Goal: Task Accomplishment & Management: Complete application form

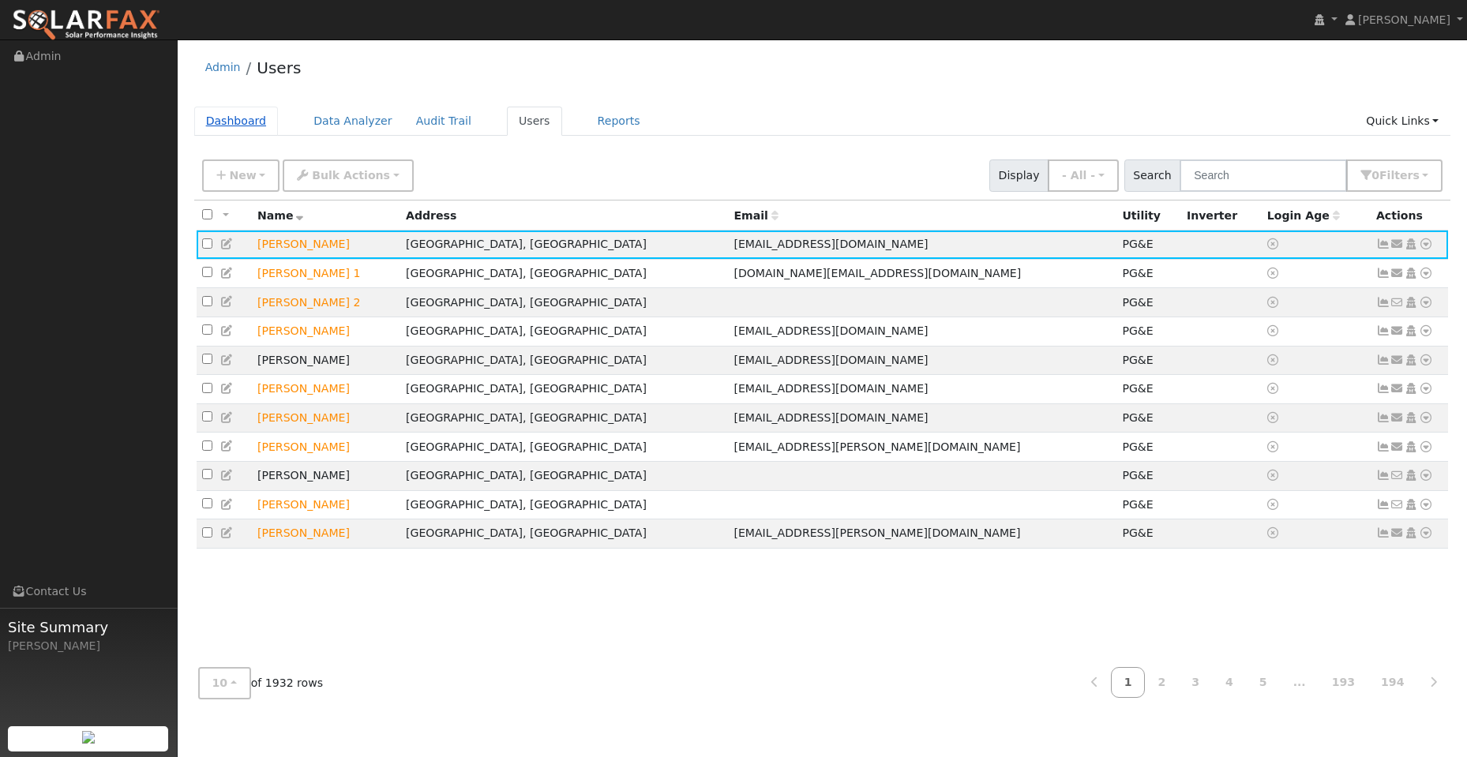
click at [256, 127] on link "Dashboard" at bounding box center [236, 121] width 85 height 29
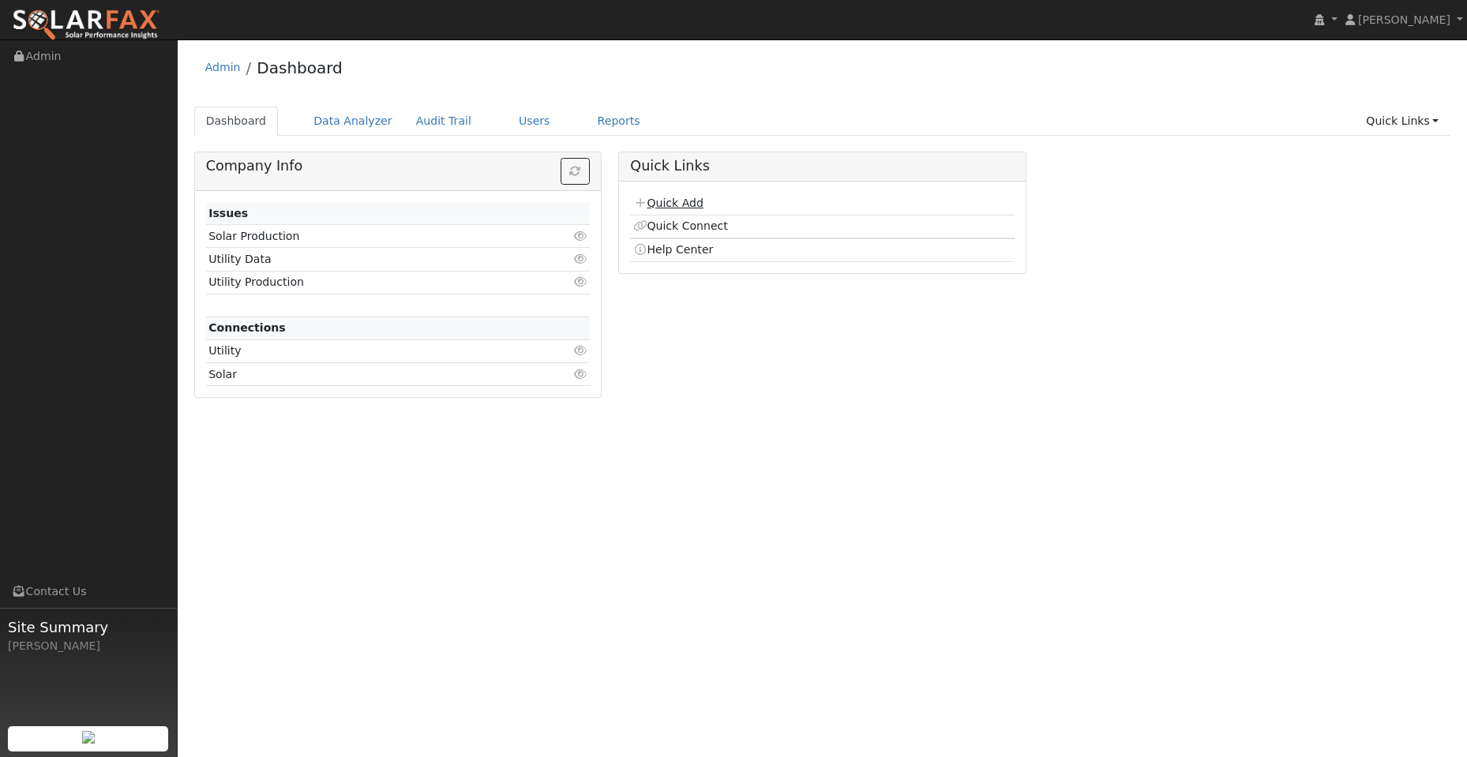
click at [681, 203] on link "Quick Add" at bounding box center [668, 203] width 70 height 13
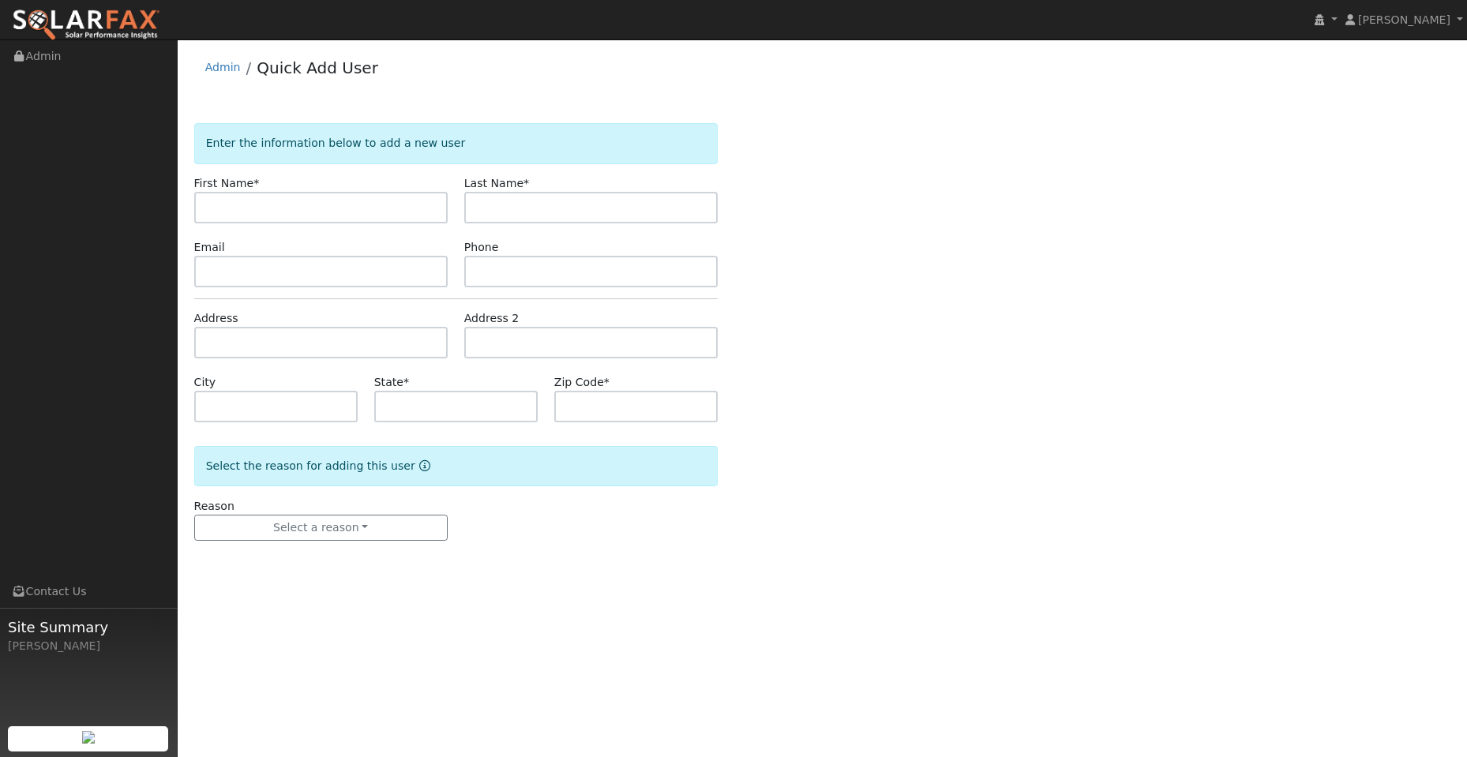
click at [191, 212] on div "First Name *" at bounding box center [321, 199] width 270 height 48
paste input "[PERSON_NAME]"
click at [209, 209] on input "[PERSON_NAME]" at bounding box center [321, 208] width 254 height 32
type input "[PERSON_NAME]"
drag, startPoint x: 529, startPoint y: 219, endPoint x: 527, endPoint y: 211, distance: 8.2
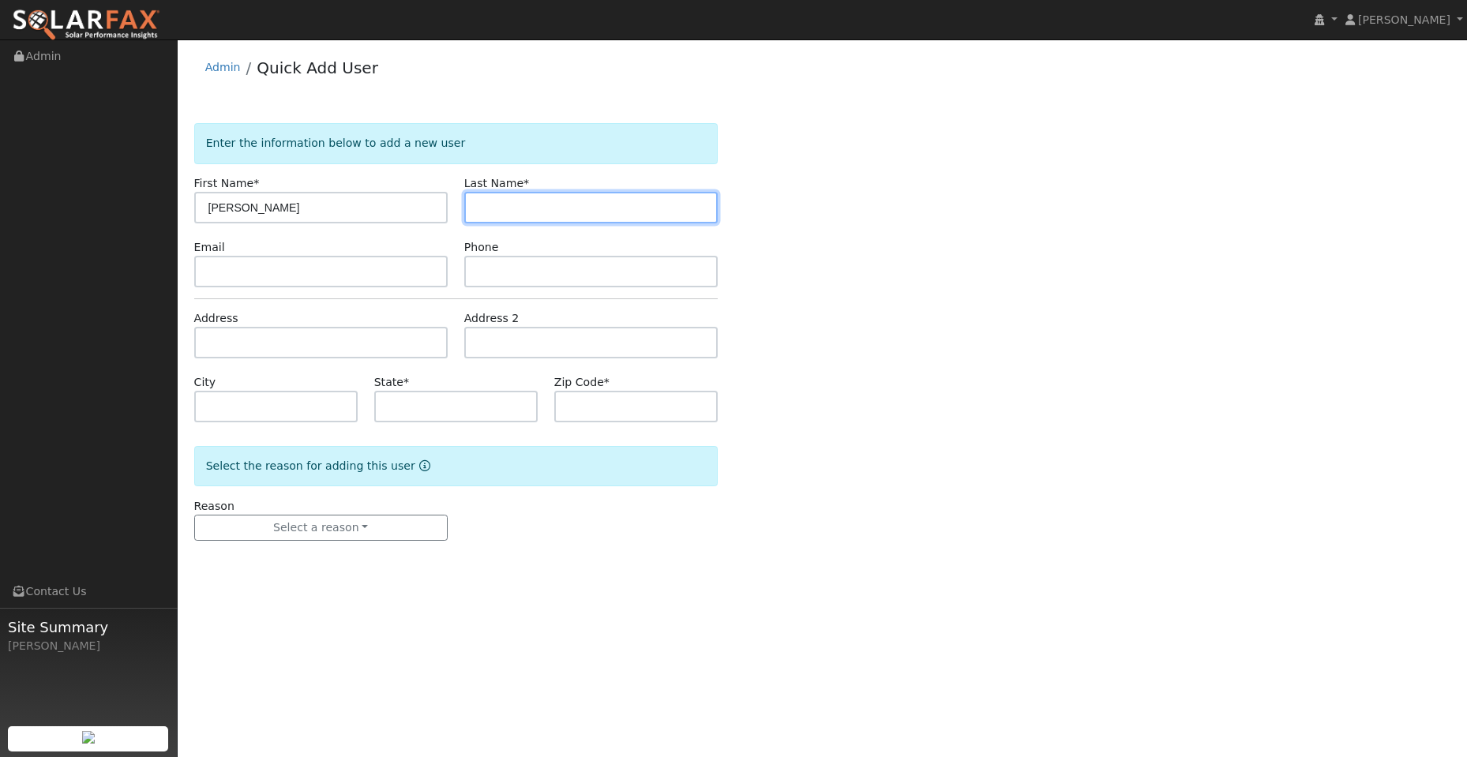
click at [529, 215] on input "text" at bounding box center [591, 208] width 254 height 32
click at [501, 203] on input "text" at bounding box center [591, 208] width 254 height 32
paste input "[PERSON_NAME]"
click at [480, 212] on input "[PERSON_NAME]" at bounding box center [591, 208] width 254 height 32
type input "[PERSON_NAME]"
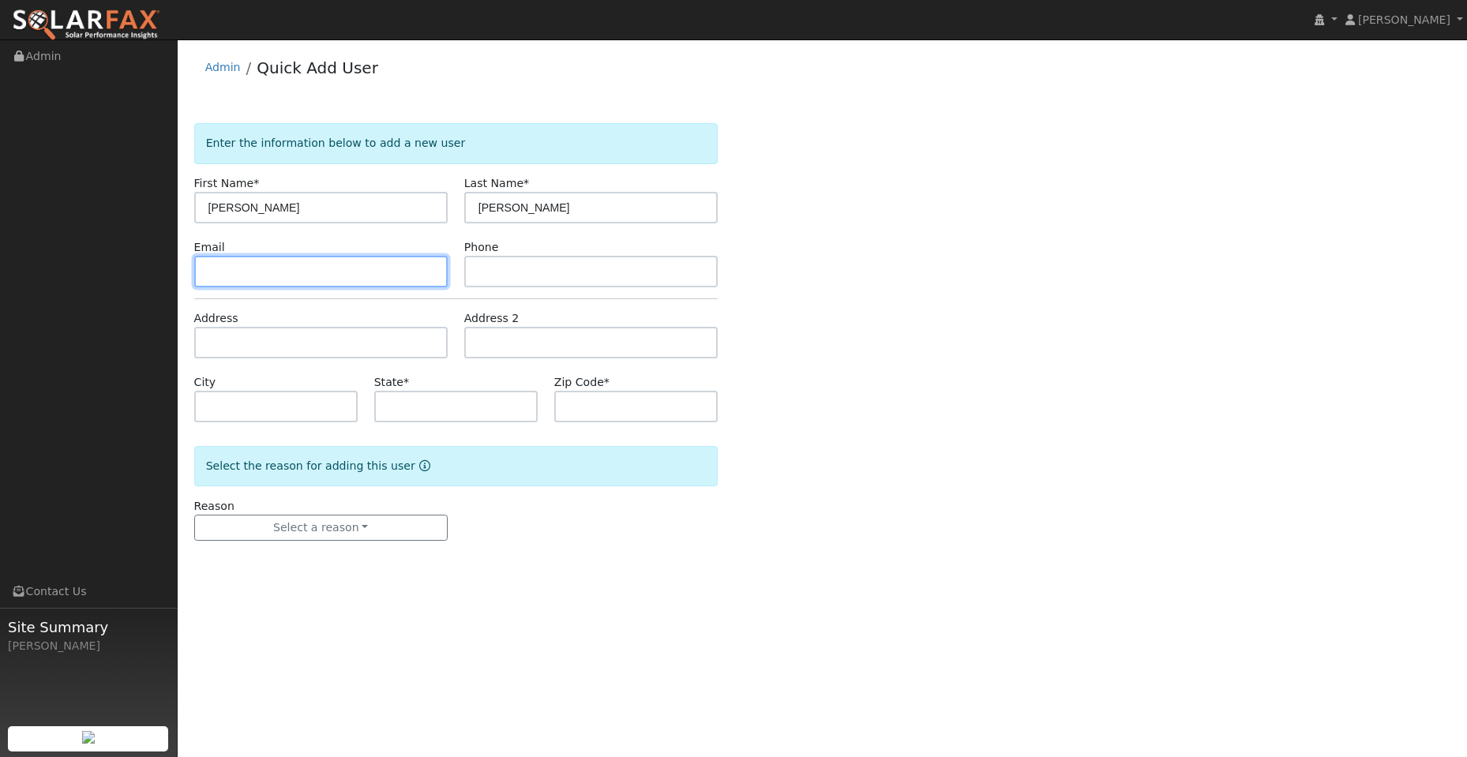
click at [404, 265] on input "text" at bounding box center [321, 272] width 254 height 32
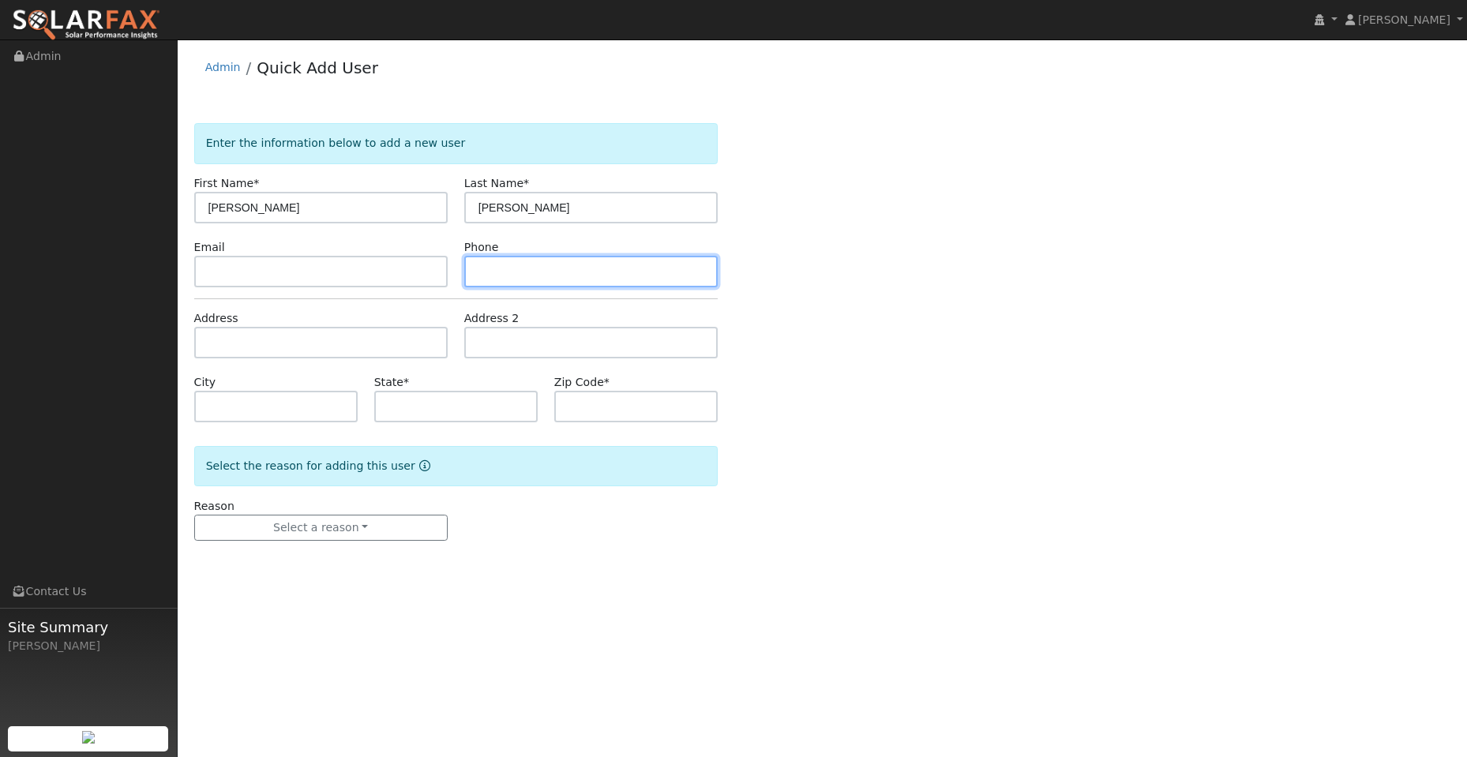
click at [499, 270] on input "text" at bounding box center [591, 272] width 254 height 32
paste input "[PHONE_NUMBER]"
click at [480, 273] on input "[PHONE_NUMBER]" at bounding box center [591, 272] width 254 height 32
type input "[PHONE_NUMBER]"
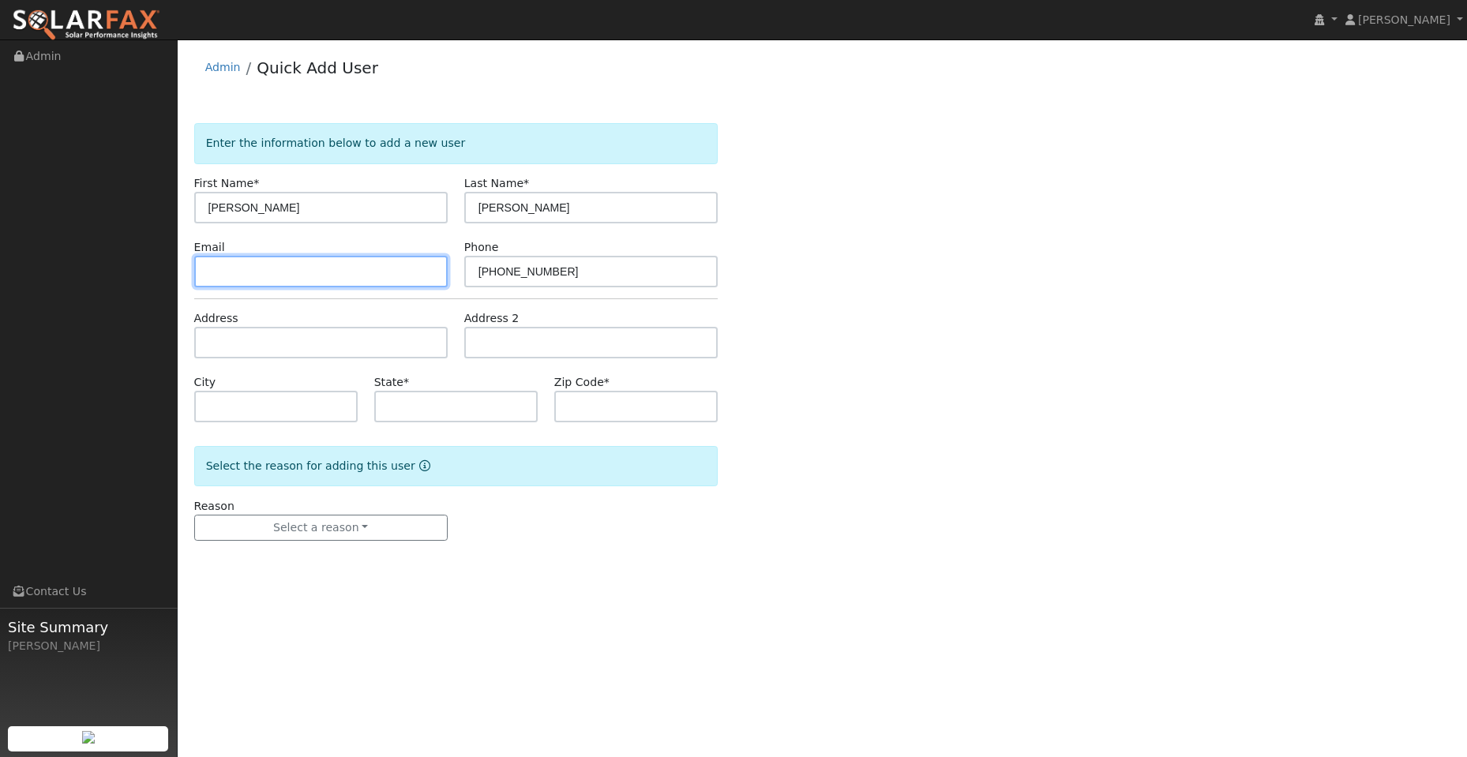
click at [358, 266] on input "text" at bounding box center [321, 272] width 254 height 32
click at [253, 272] on input "text" at bounding box center [321, 272] width 254 height 32
paste input "[PERSON_NAME][EMAIL_ADDRESS][PERSON_NAME][DOMAIN_NAME]"
click at [209, 272] on input "[PERSON_NAME][EMAIL_ADDRESS][PERSON_NAME][DOMAIN_NAME]" at bounding box center [321, 272] width 254 height 32
type input "[PERSON_NAME][EMAIL_ADDRESS][PERSON_NAME][DOMAIN_NAME]"
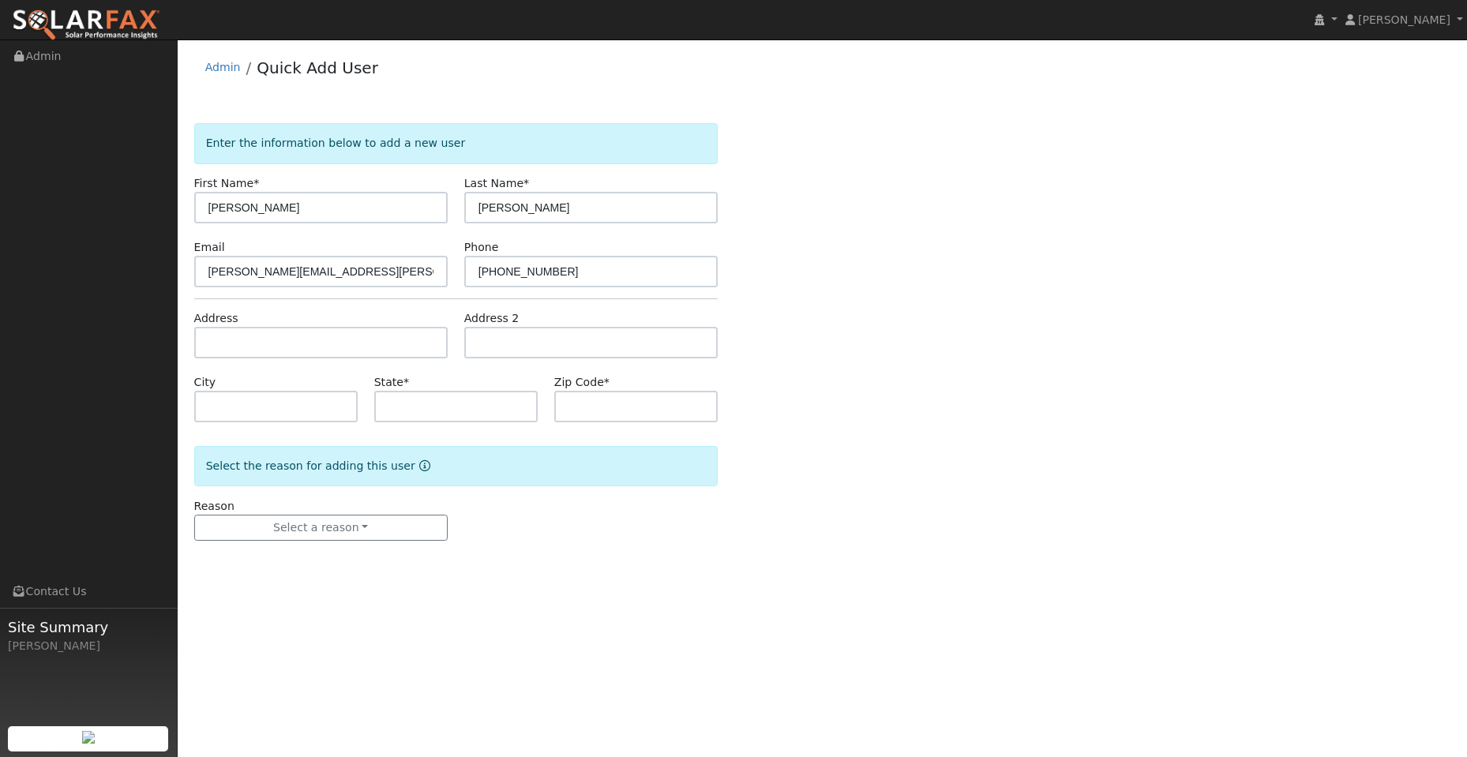
click at [255, 366] on form "Enter the information below to add a new user First Name * [PERSON_NAME] Last N…" at bounding box center [456, 347] width 524 height 449
click at [251, 340] on input "text" at bounding box center [321, 343] width 254 height 32
click at [257, 348] on input "text" at bounding box center [321, 343] width 254 height 32
paste input "[STREET_ADDRESS]"
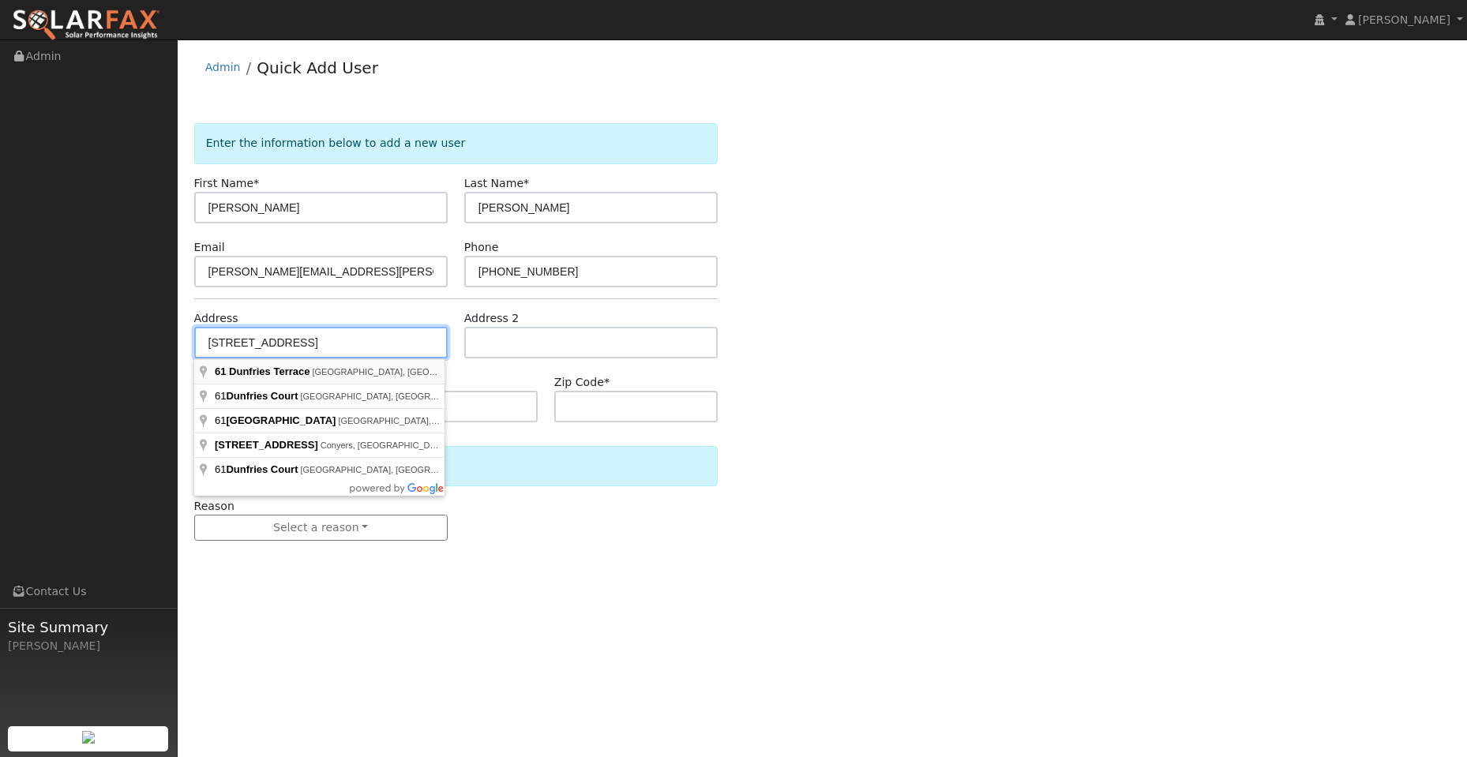
type input "[STREET_ADDRESS]"
type input "[GEOGRAPHIC_DATA][PERSON_NAME]"
type input "CA"
type input "94901"
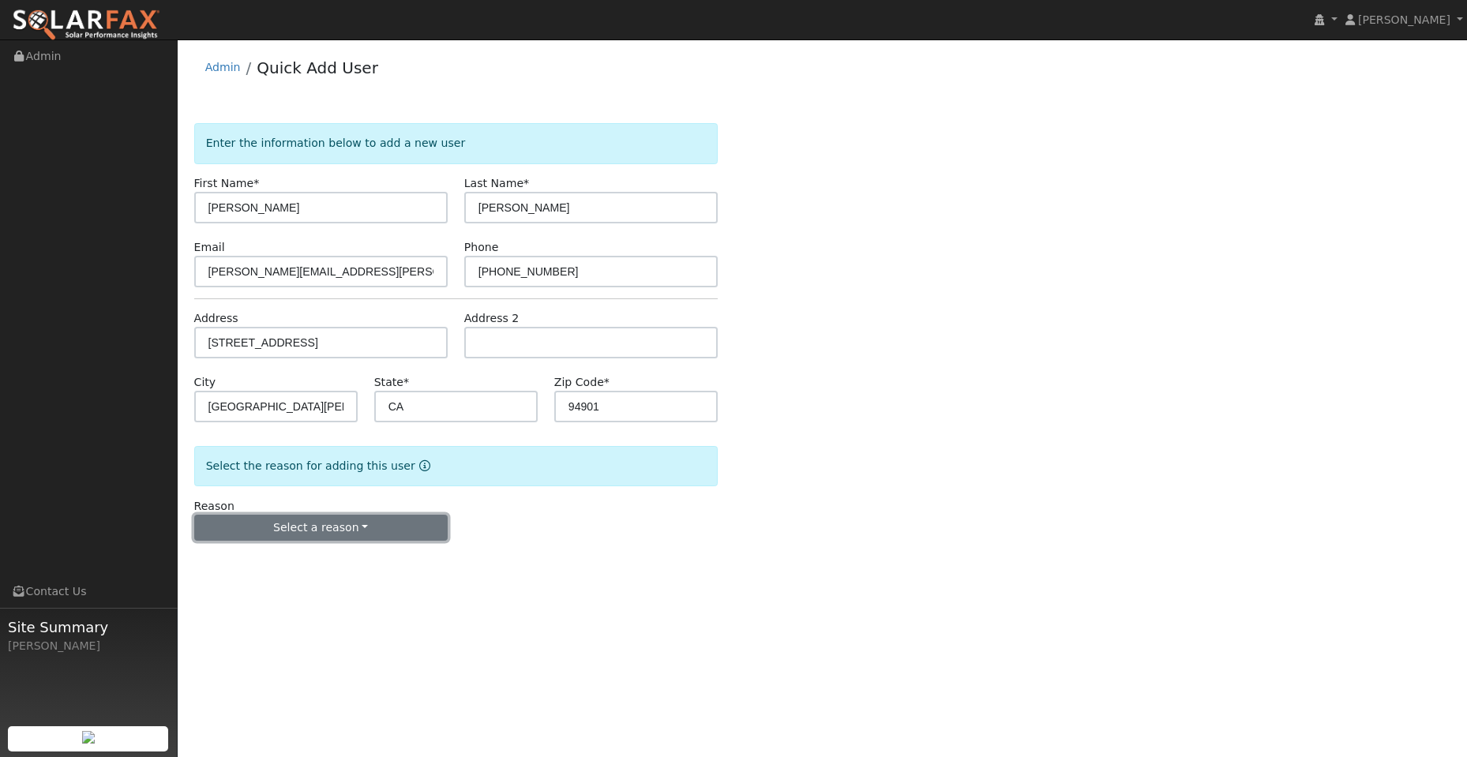
click at [316, 535] on button "Select a reason" at bounding box center [321, 528] width 254 height 27
click at [306, 565] on link "New lead" at bounding box center [282, 561] width 175 height 22
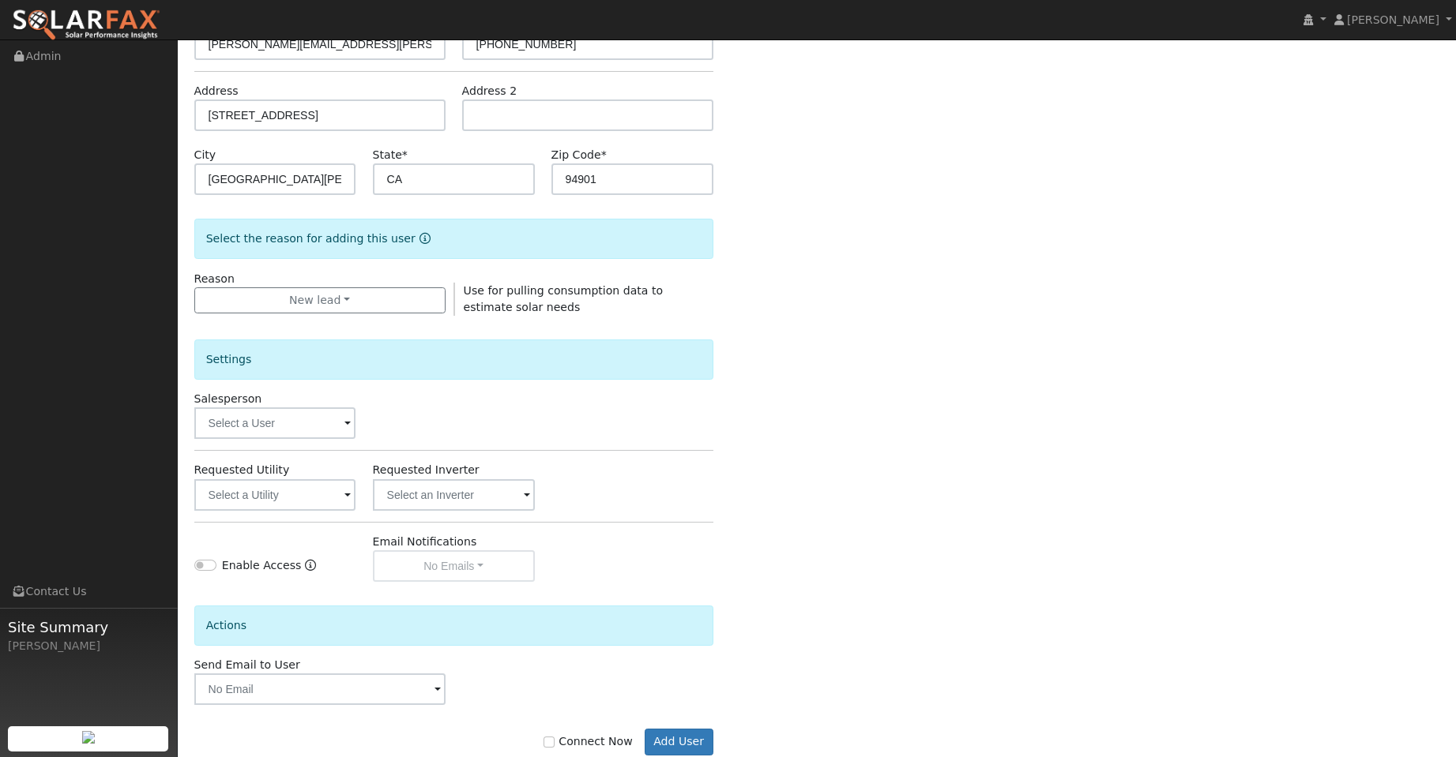
scroll to position [237, 0]
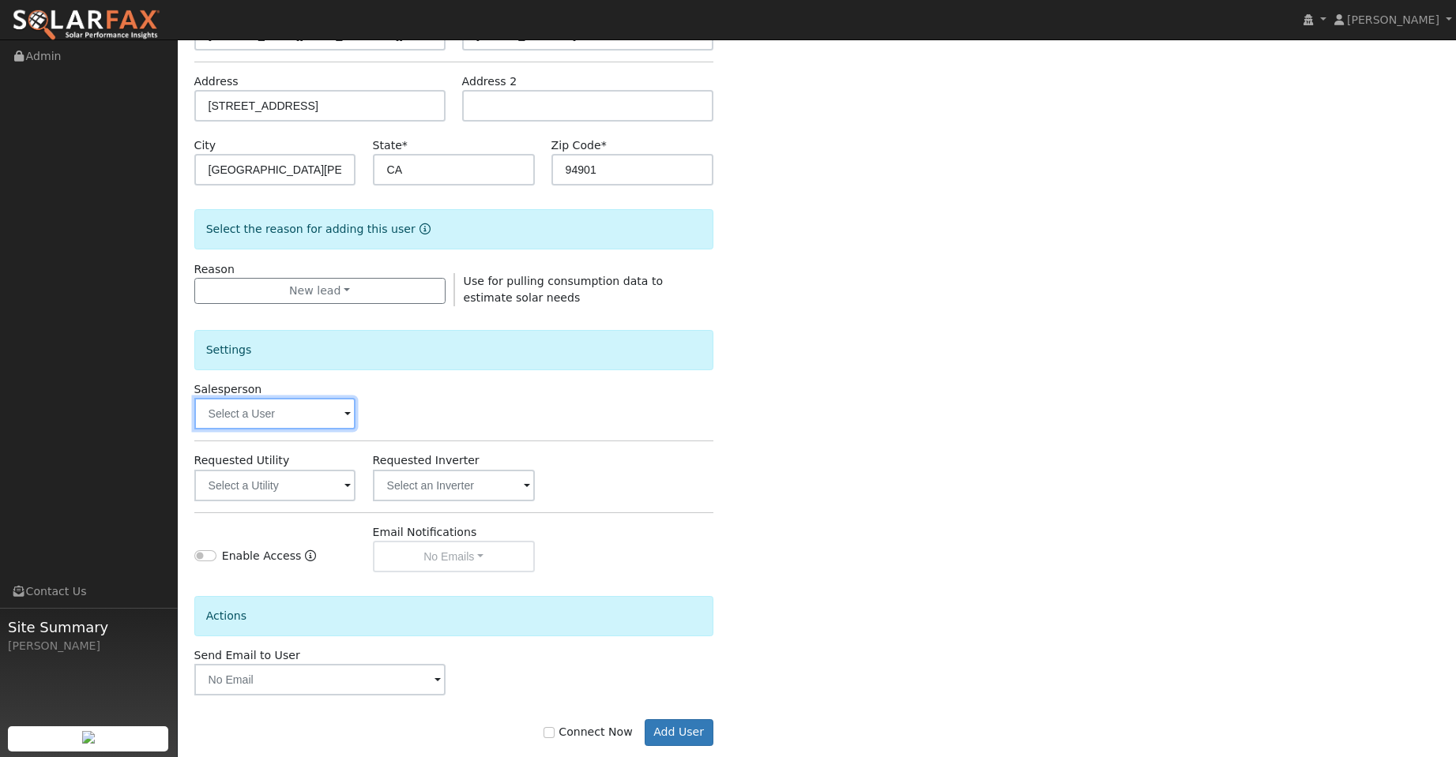
click at [318, 419] on input "text" at bounding box center [275, 414] width 162 height 32
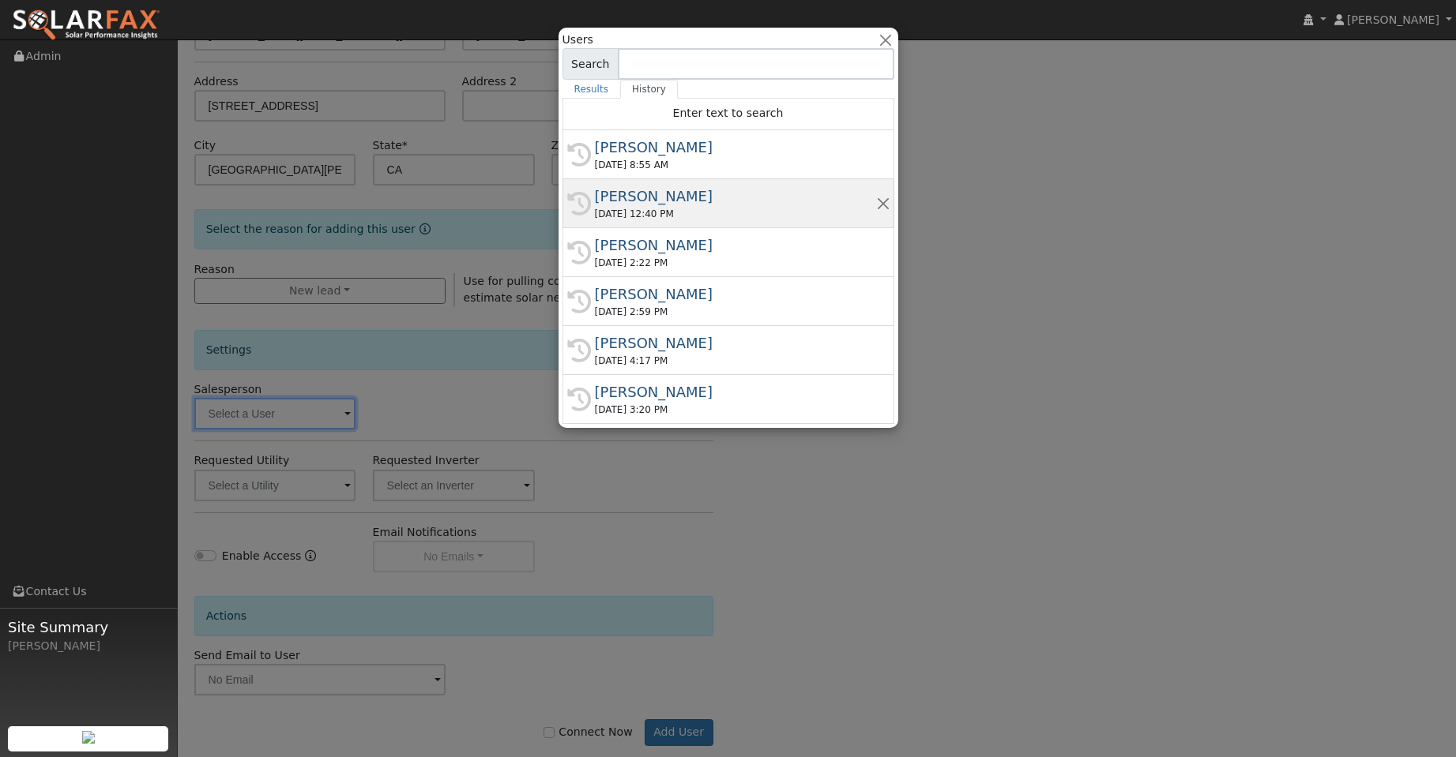
click at [693, 205] on div "[PERSON_NAME]" at bounding box center [735, 196] width 281 height 21
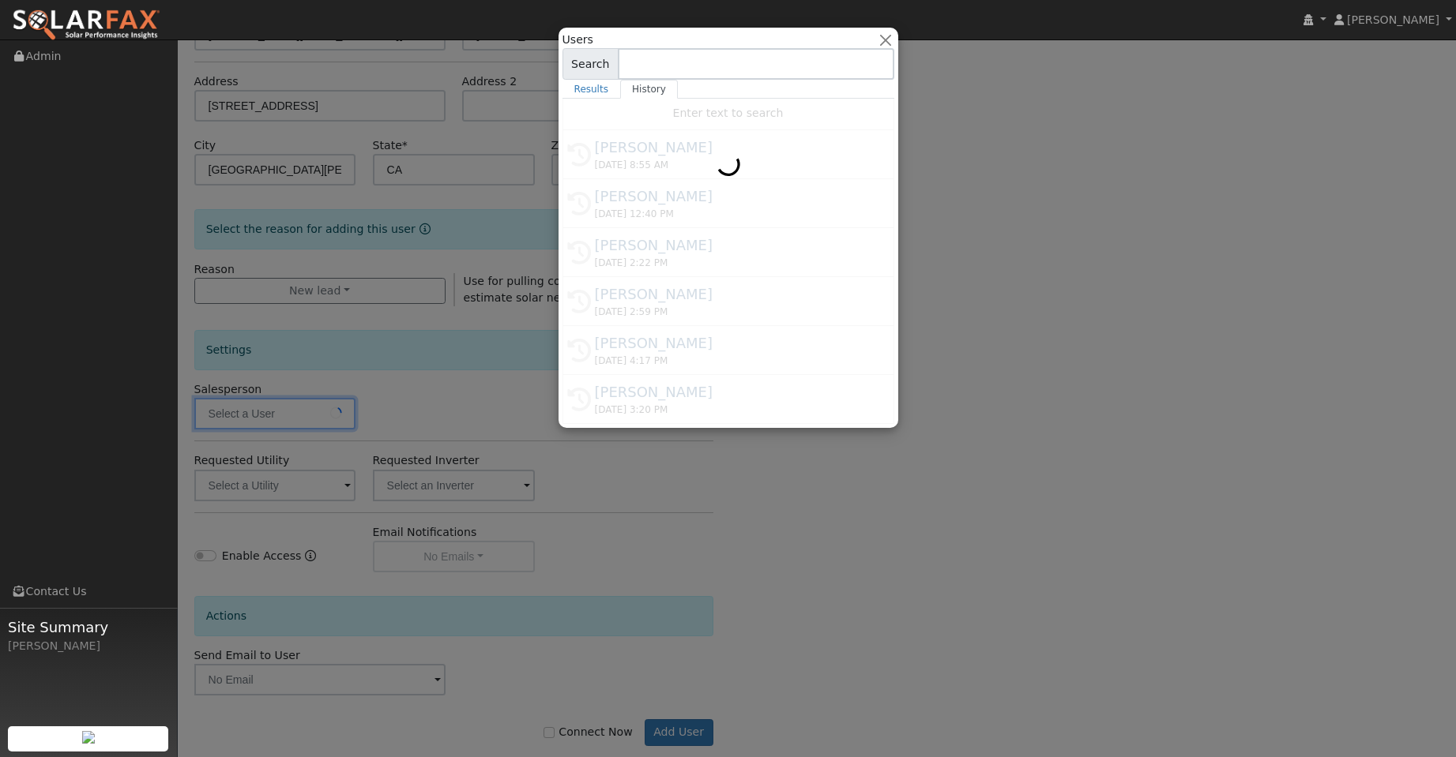
type input "[PERSON_NAME]"
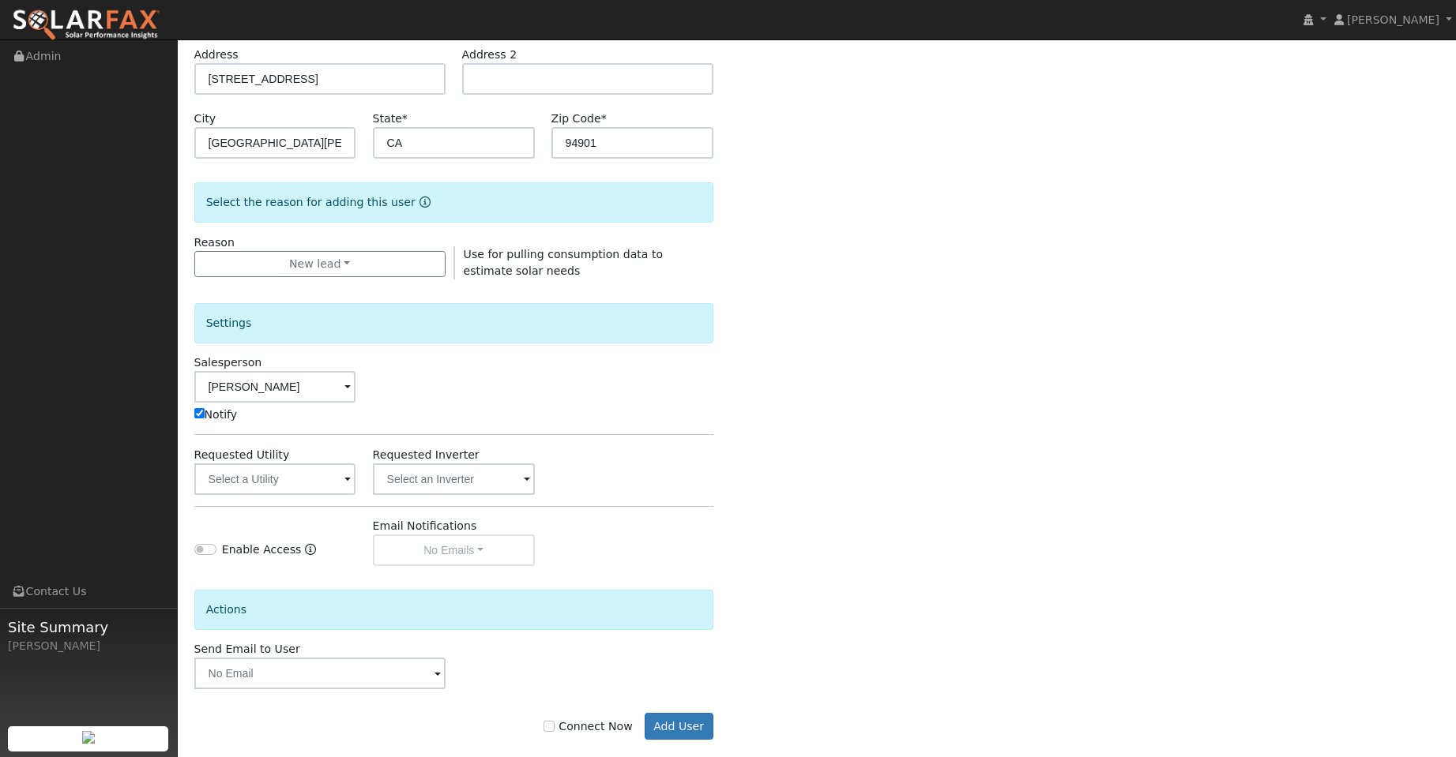
scroll to position [286, 0]
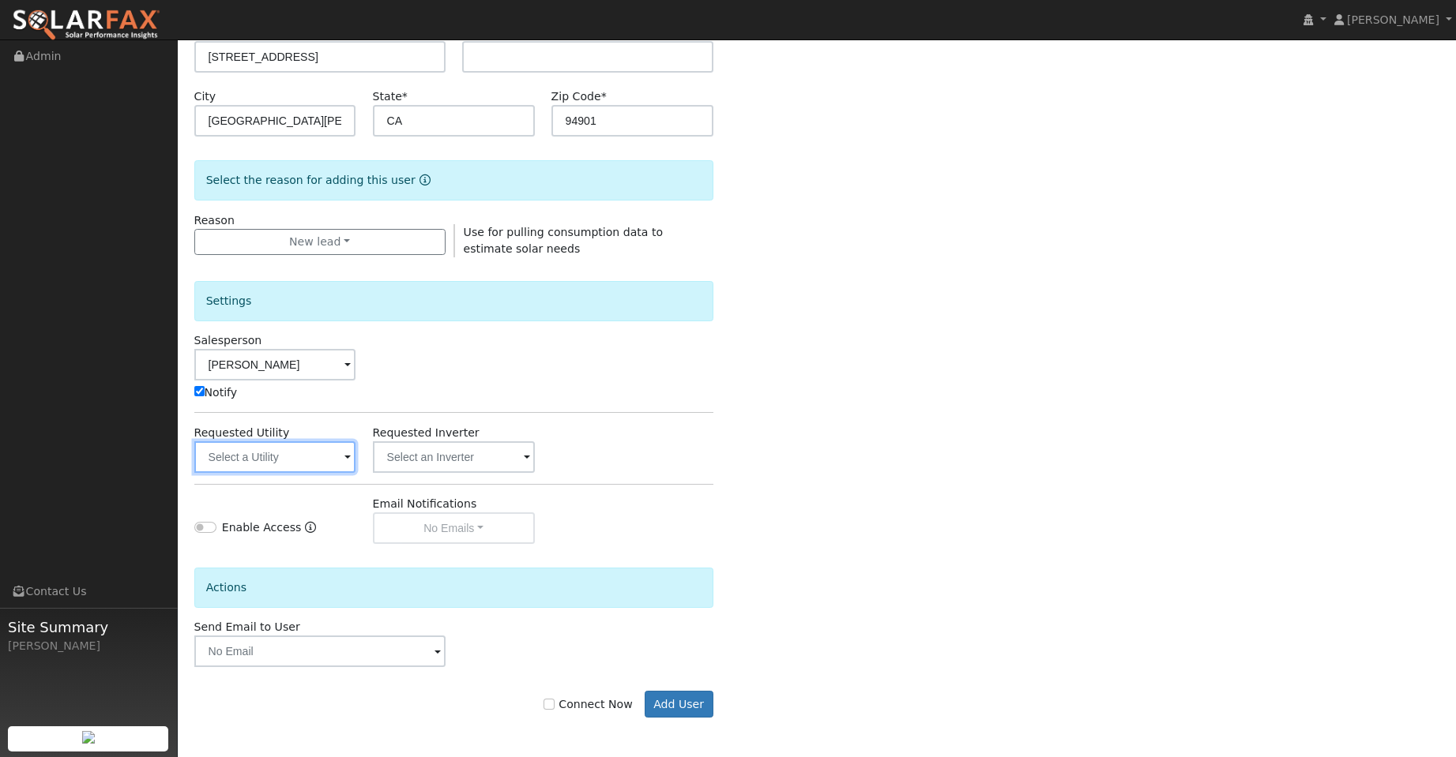
click at [335, 461] on input "text" at bounding box center [275, 457] width 162 height 32
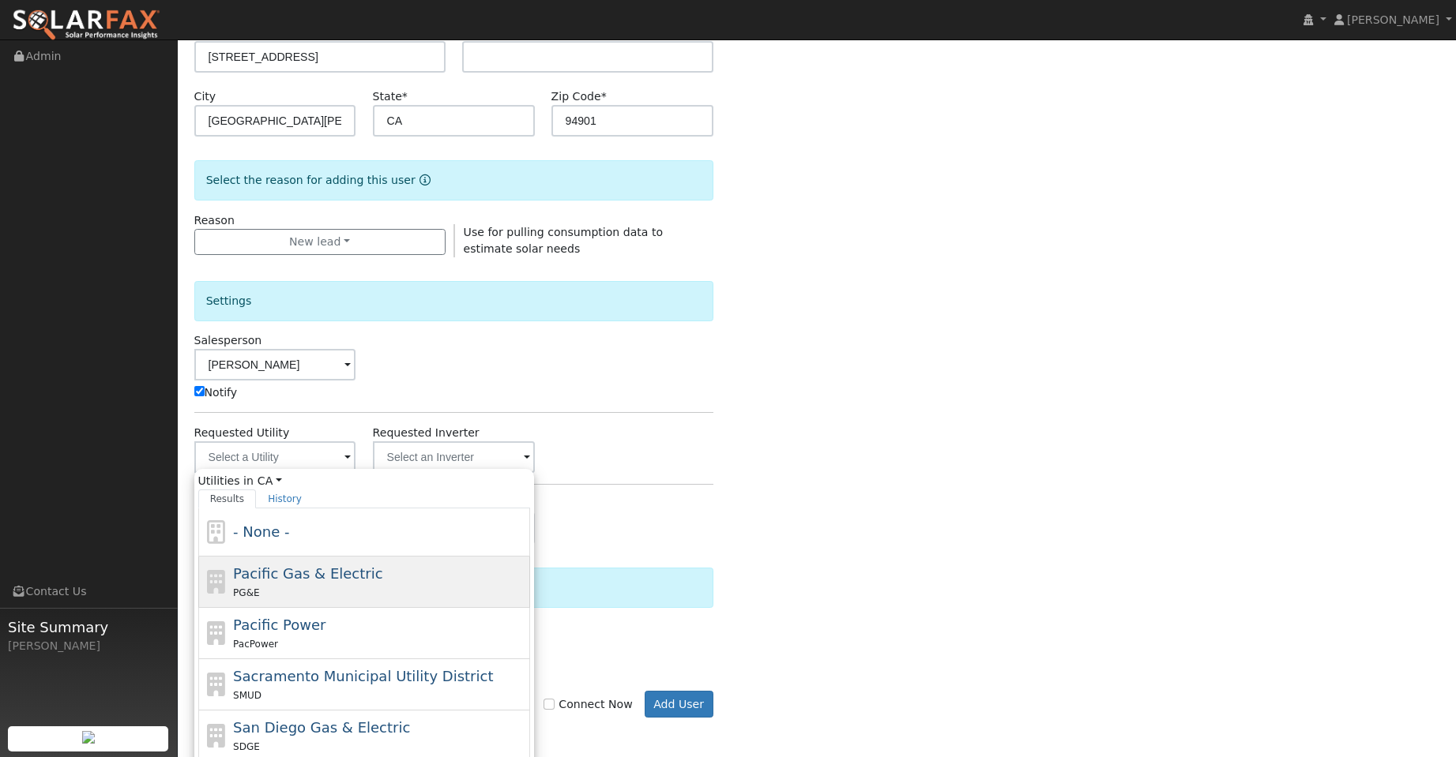
click at [460, 578] on div "Pacific Gas & Electric PG&E" at bounding box center [379, 582] width 293 height 38
type input "Pacific Gas & Electric"
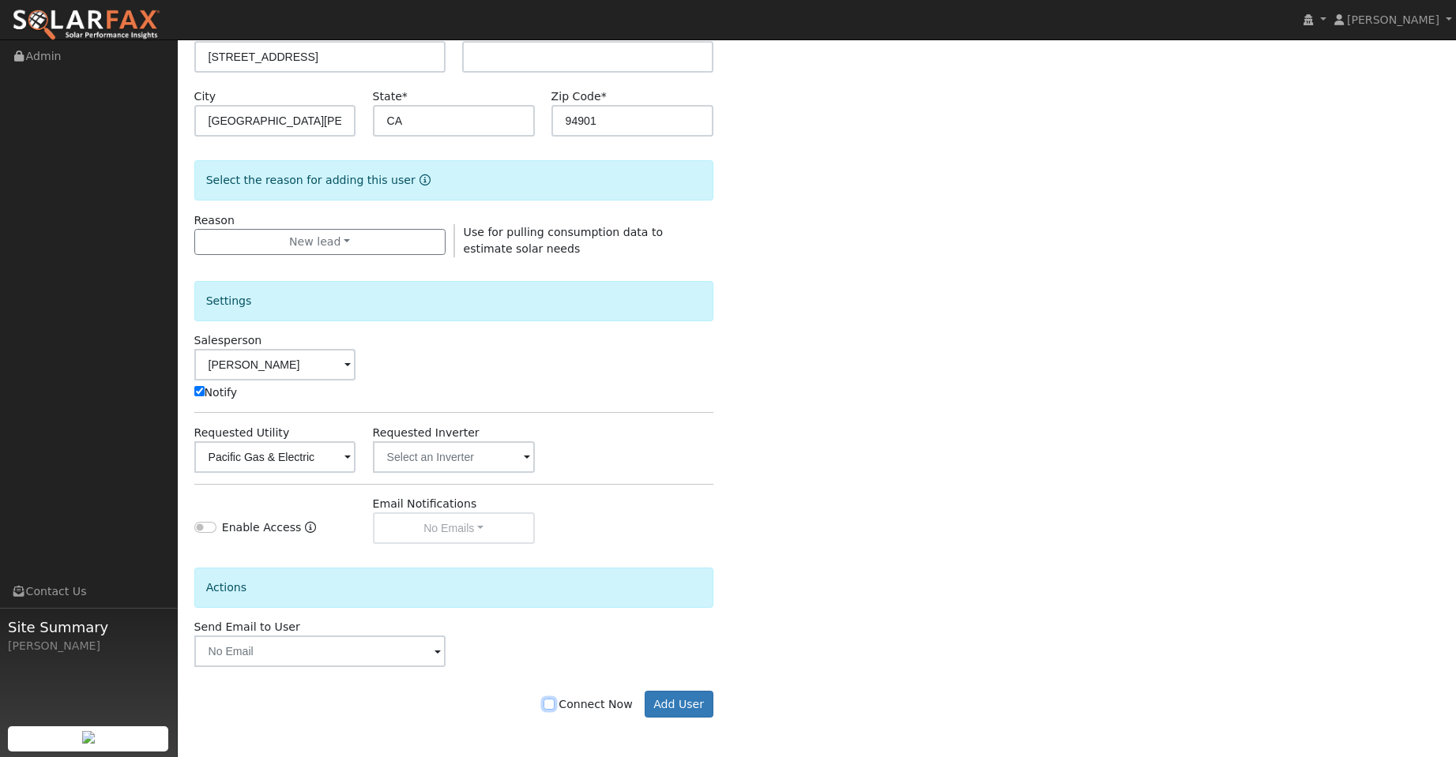
click at [554, 709] on input "Connect Now" at bounding box center [548, 704] width 11 height 11
checkbox input "true"
click at [680, 710] on button "Add User" at bounding box center [678, 704] width 69 height 27
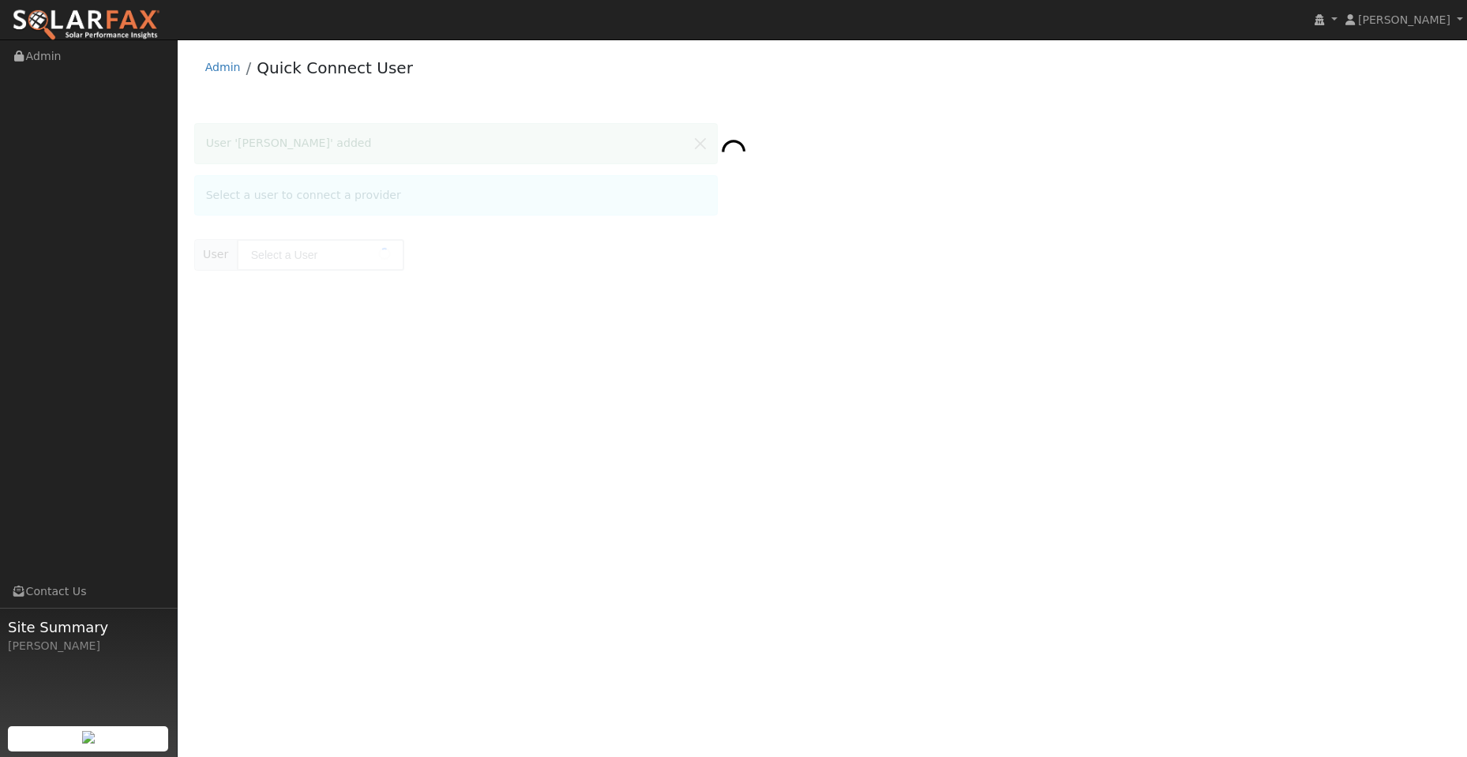
type input "[PERSON_NAME]"
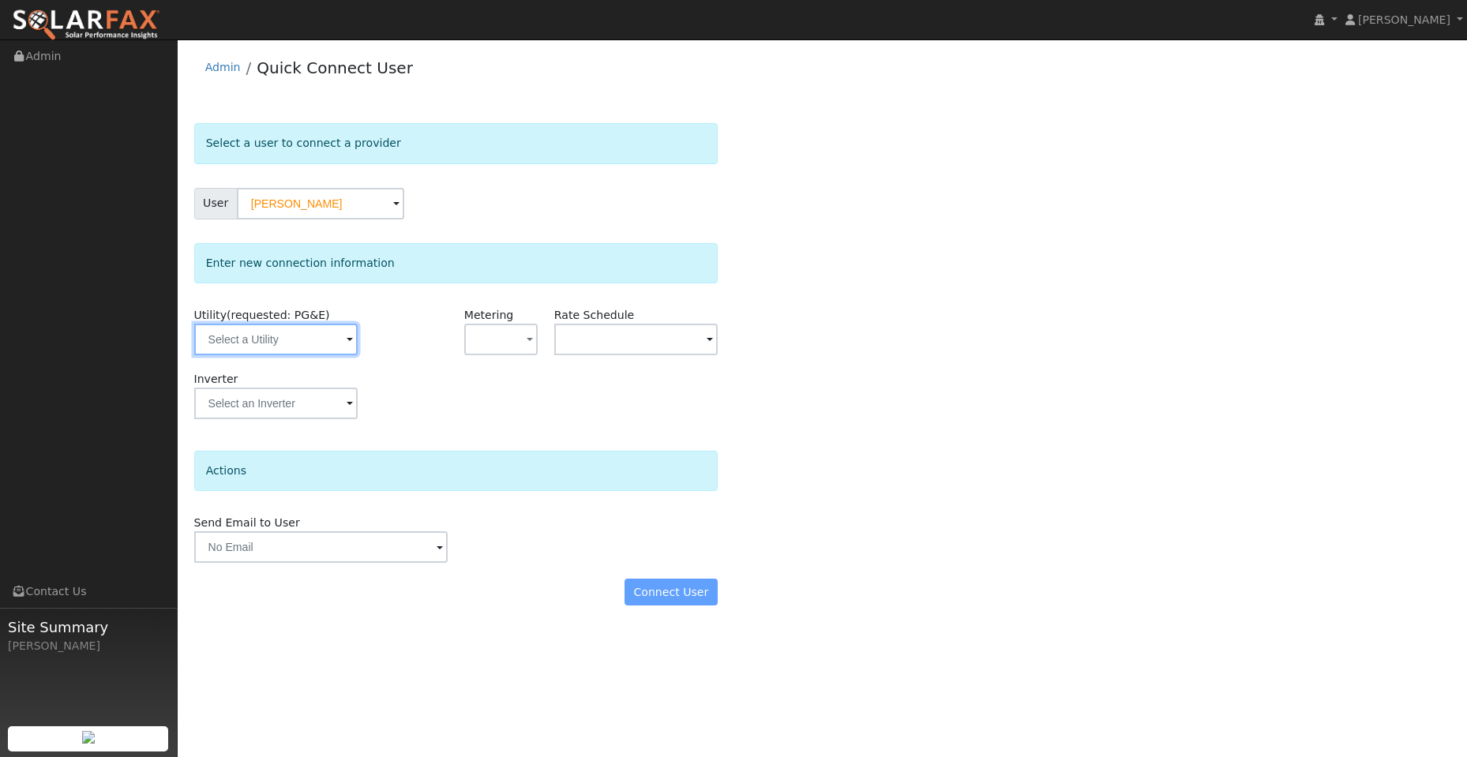
click at [316, 326] on input "text" at bounding box center [275, 340] width 163 height 32
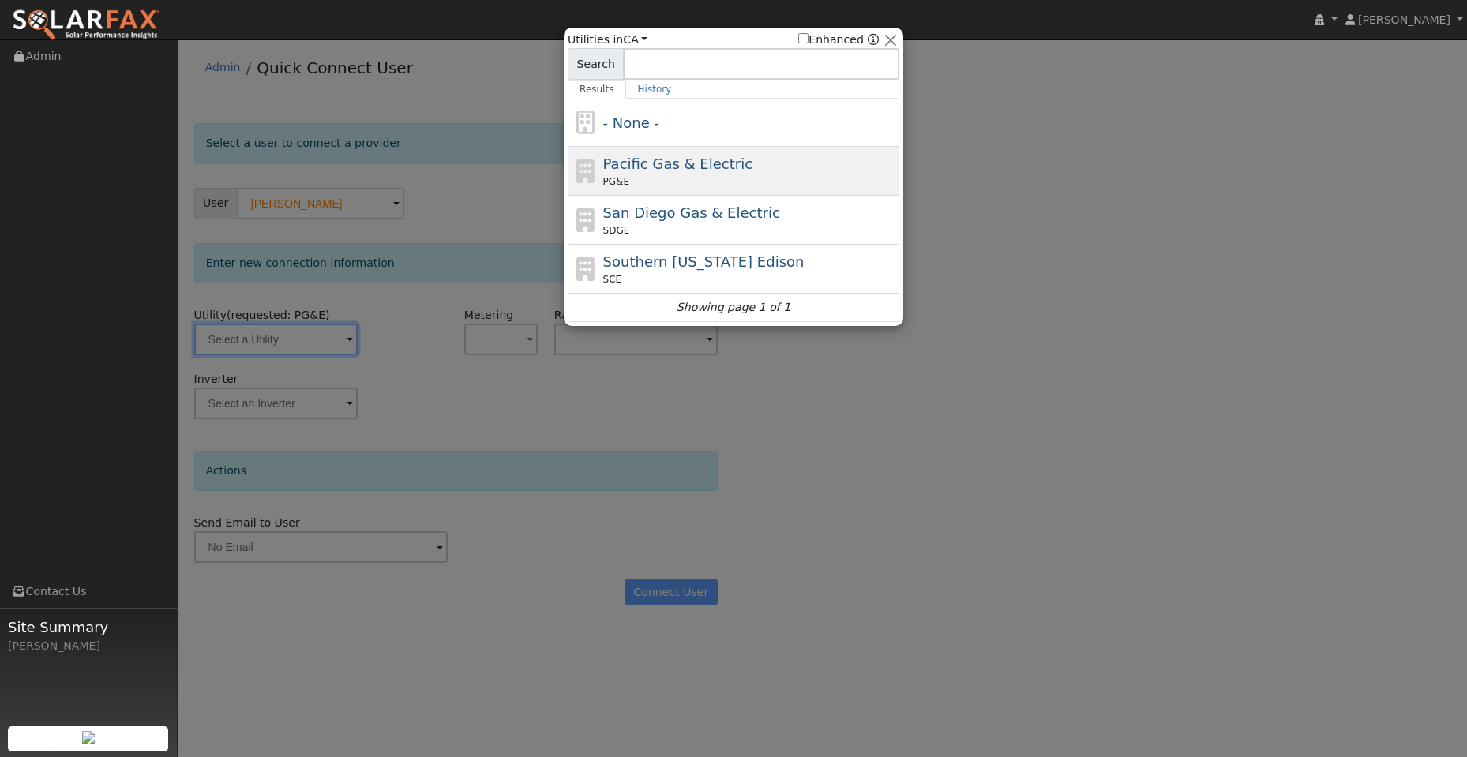
click at [681, 157] on span "Pacific Gas & Electric" at bounding box center [677, 164] width 149 height 17
type input "PG&E"
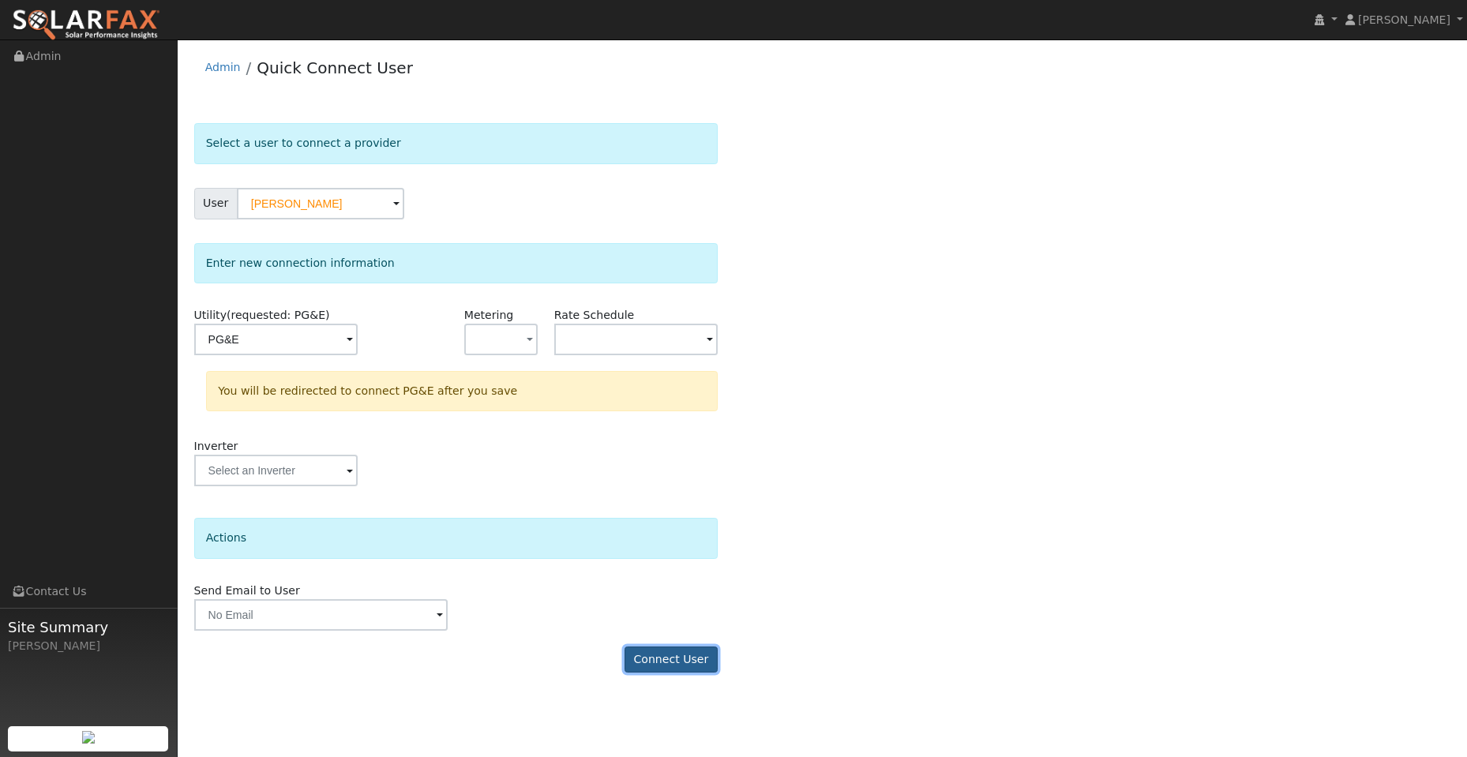
click at [708, 657] on button "Connect User" at bounding box center [671, 660] width 93 height 27
